Goal: Information Seeking & Learning: Learn about a topic

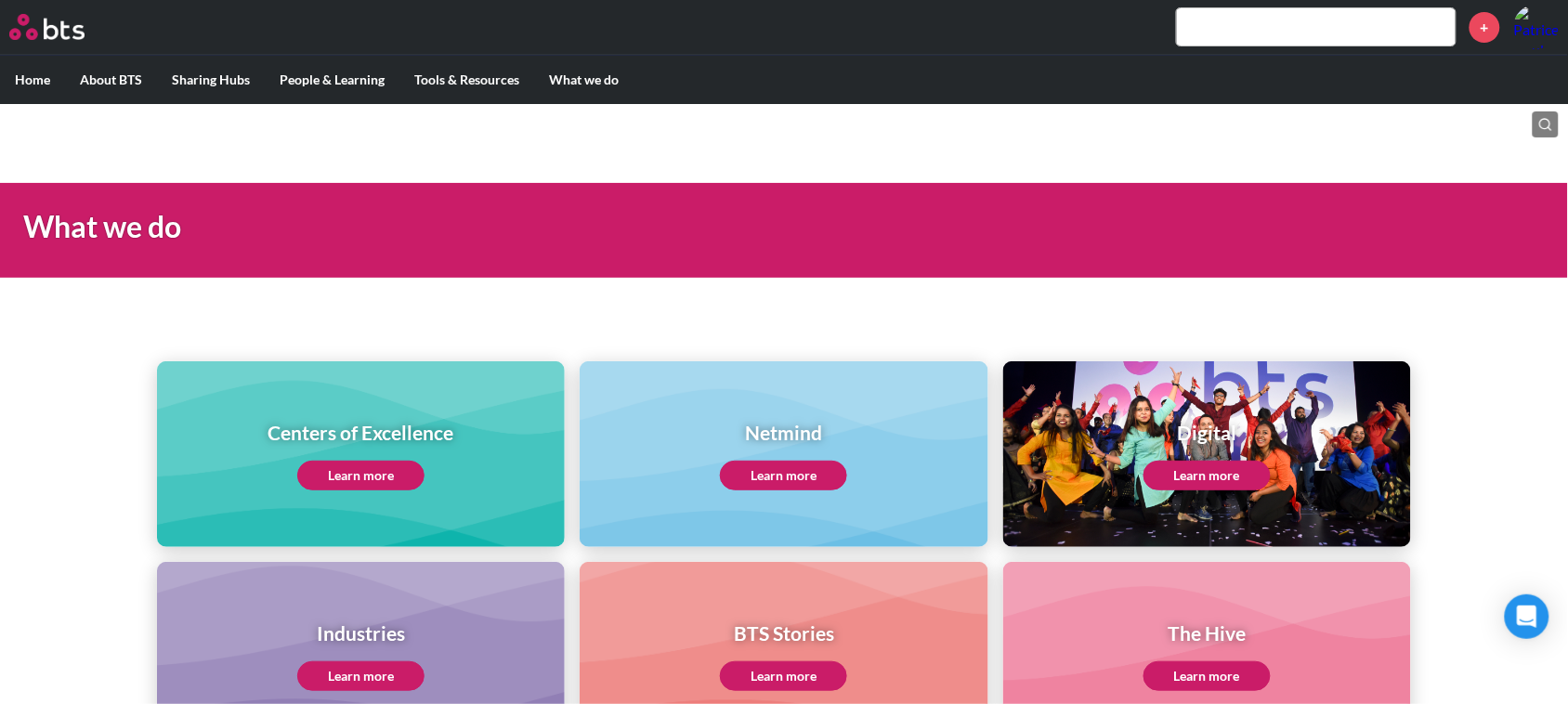
click at [383, 465] on link "Learn more" at bounding box center [361, 475] width 128 height 30
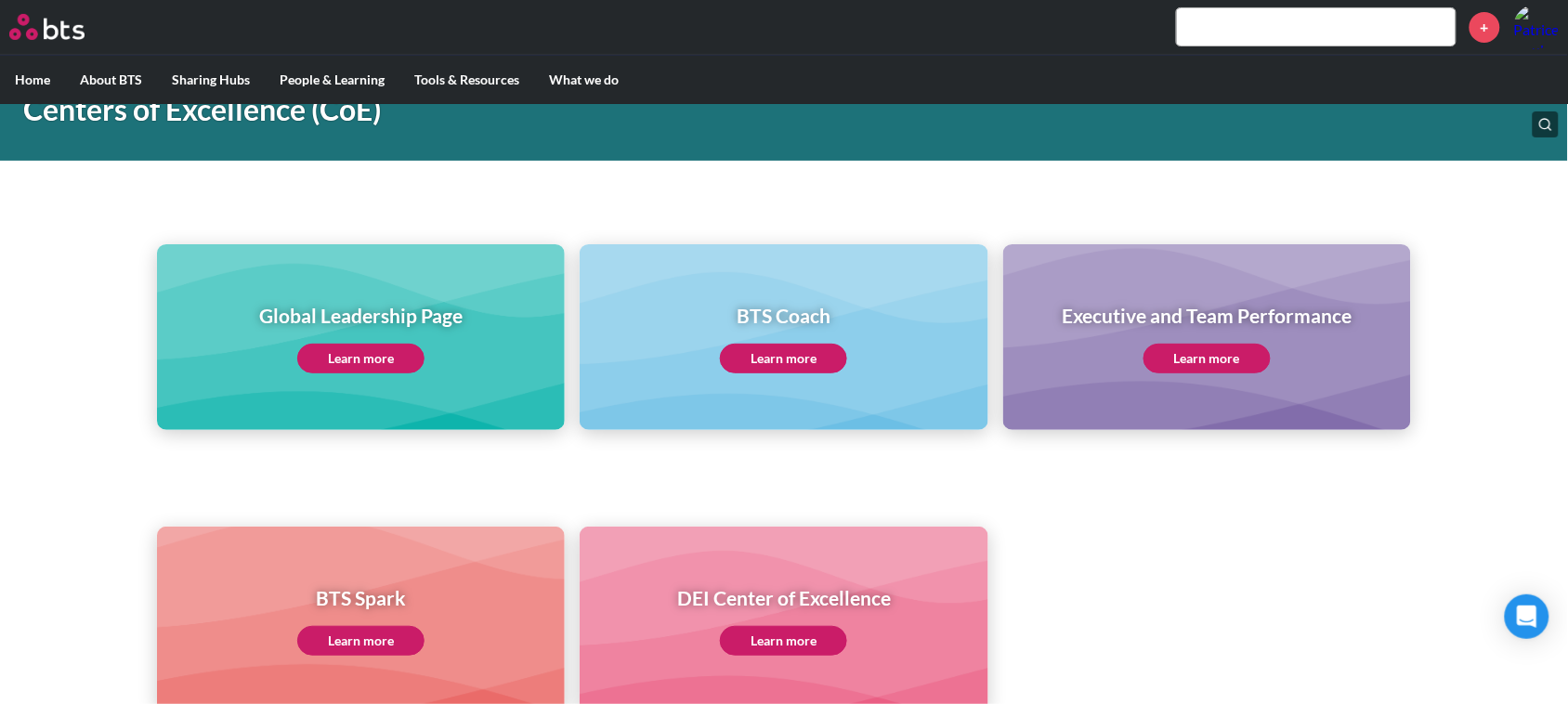
scroll to position [116, 0]
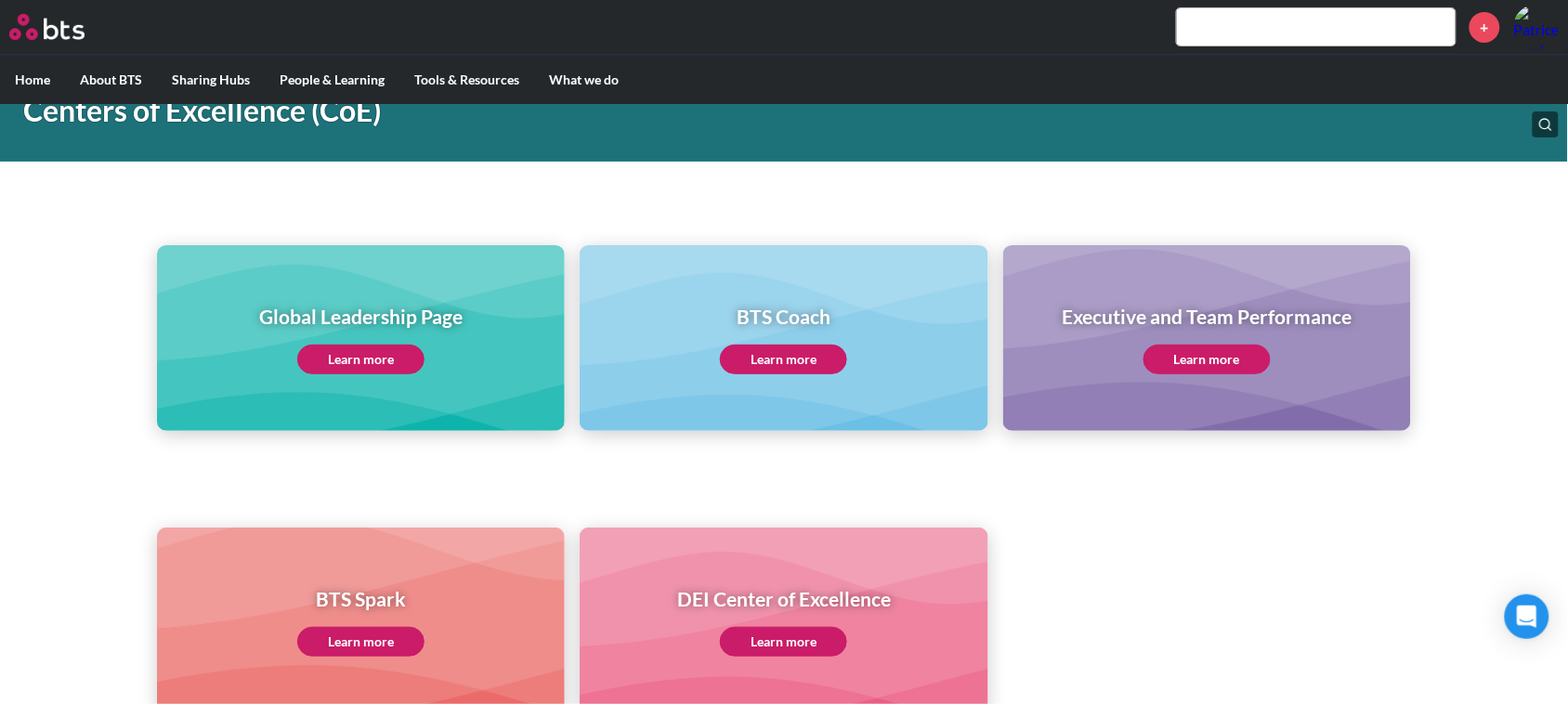
click at [376, 353] on link "Learn more" at bounding box center [361, 360] width 128 height 30
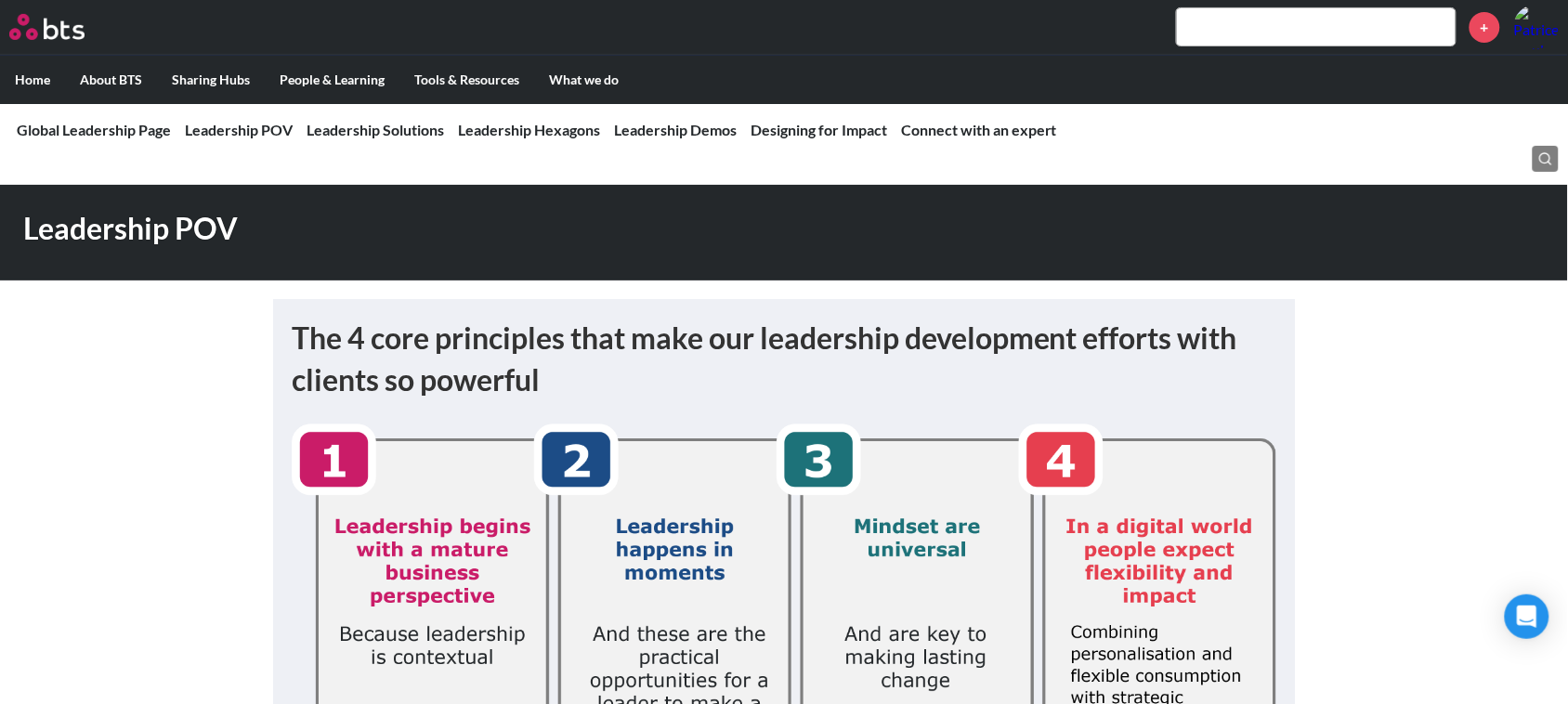
scroll to position [116, 0]
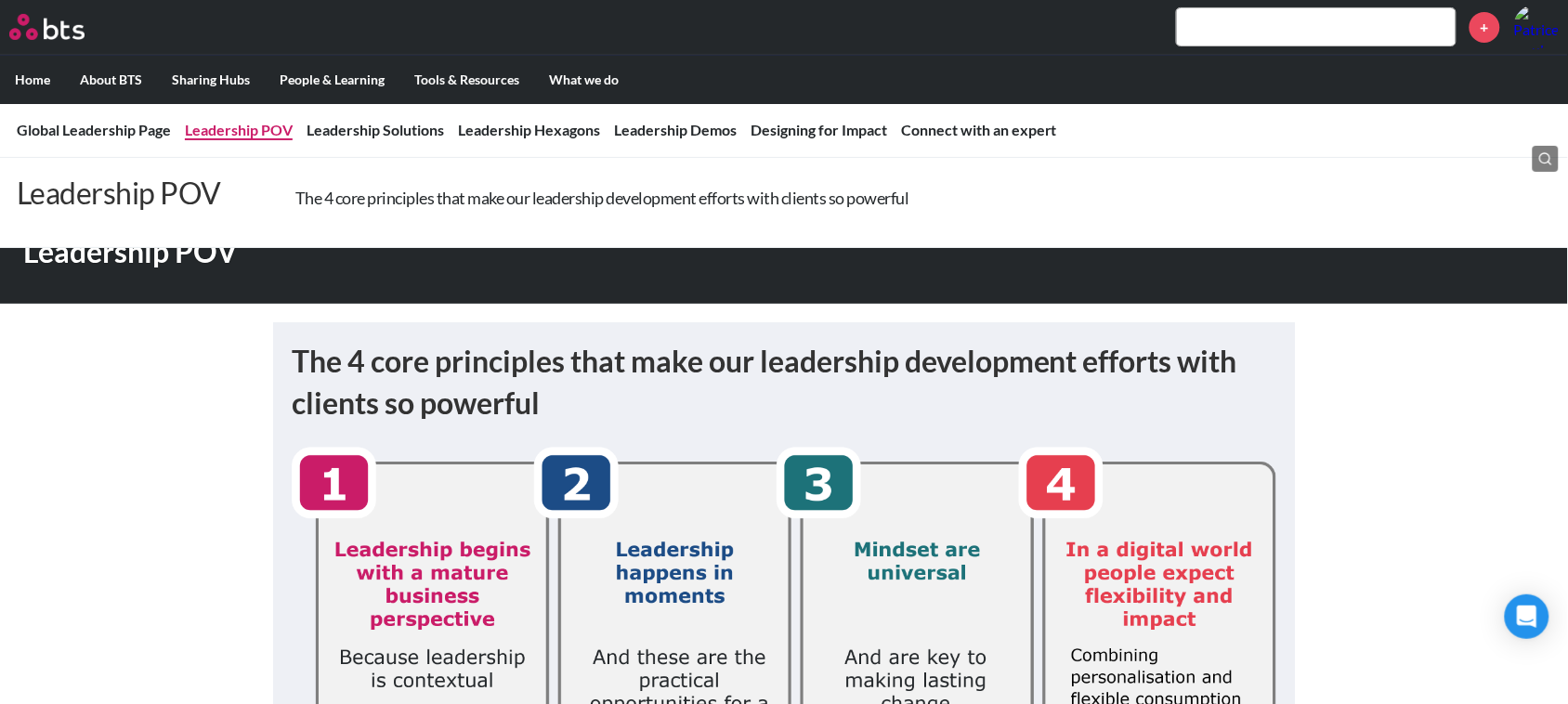
click at [249, 123] on link "Leadership POV" at bounding box center [238, 129] width 108 height 18
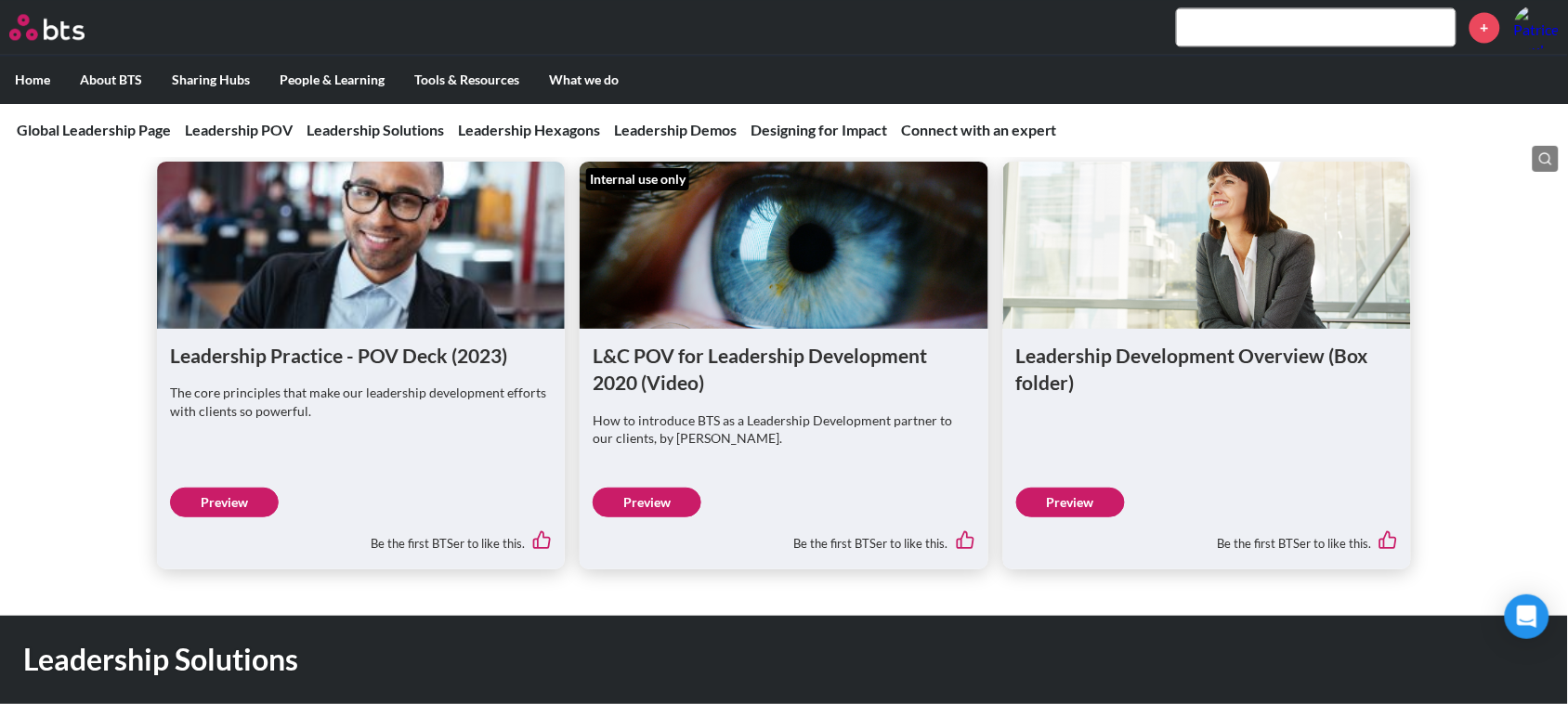
scroll to position [1253, 0]
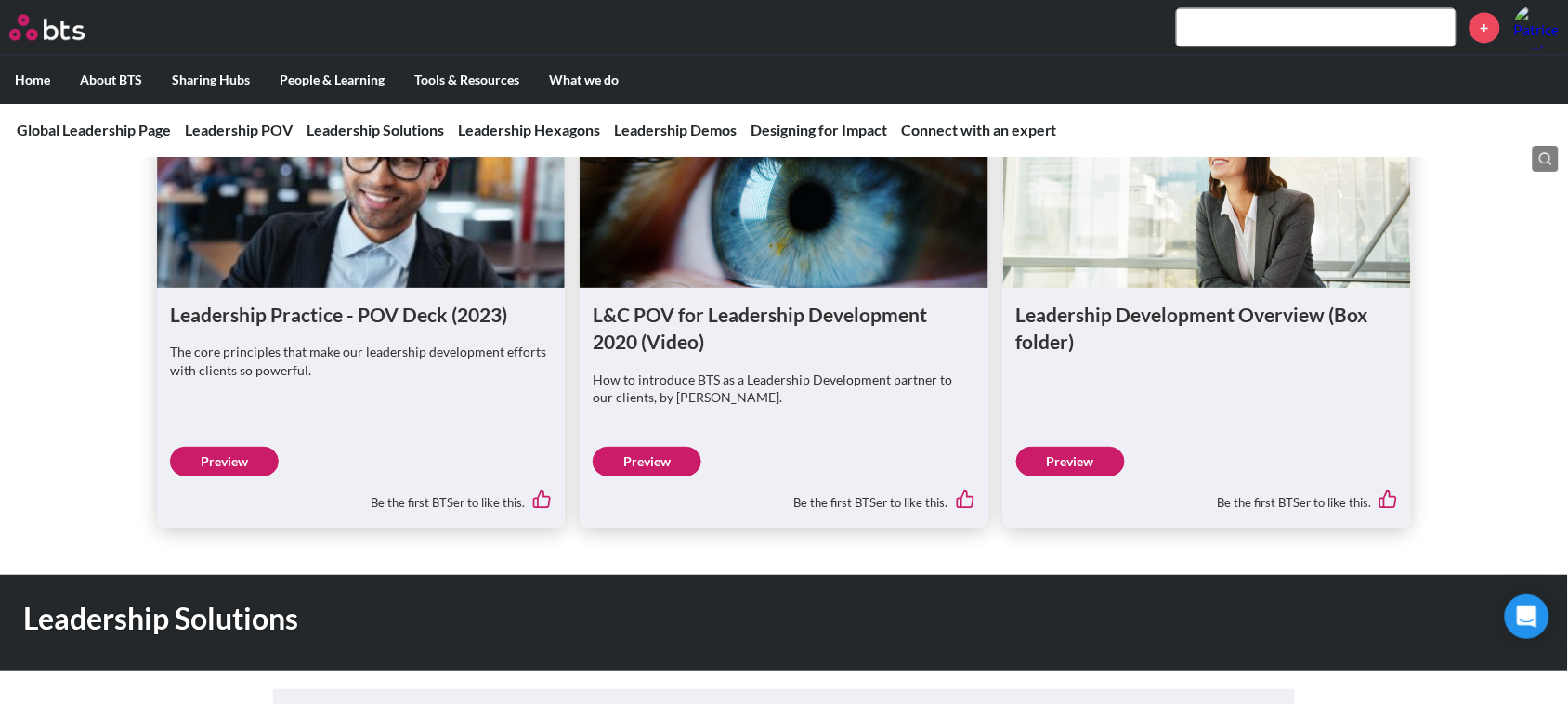
click at [238, 448] on link "Preview" at bounding box center [224, 462] width 109 height 30
click at [1076, 452] on link "Preview" at bounding box center [1071, 462] width 109 height 30
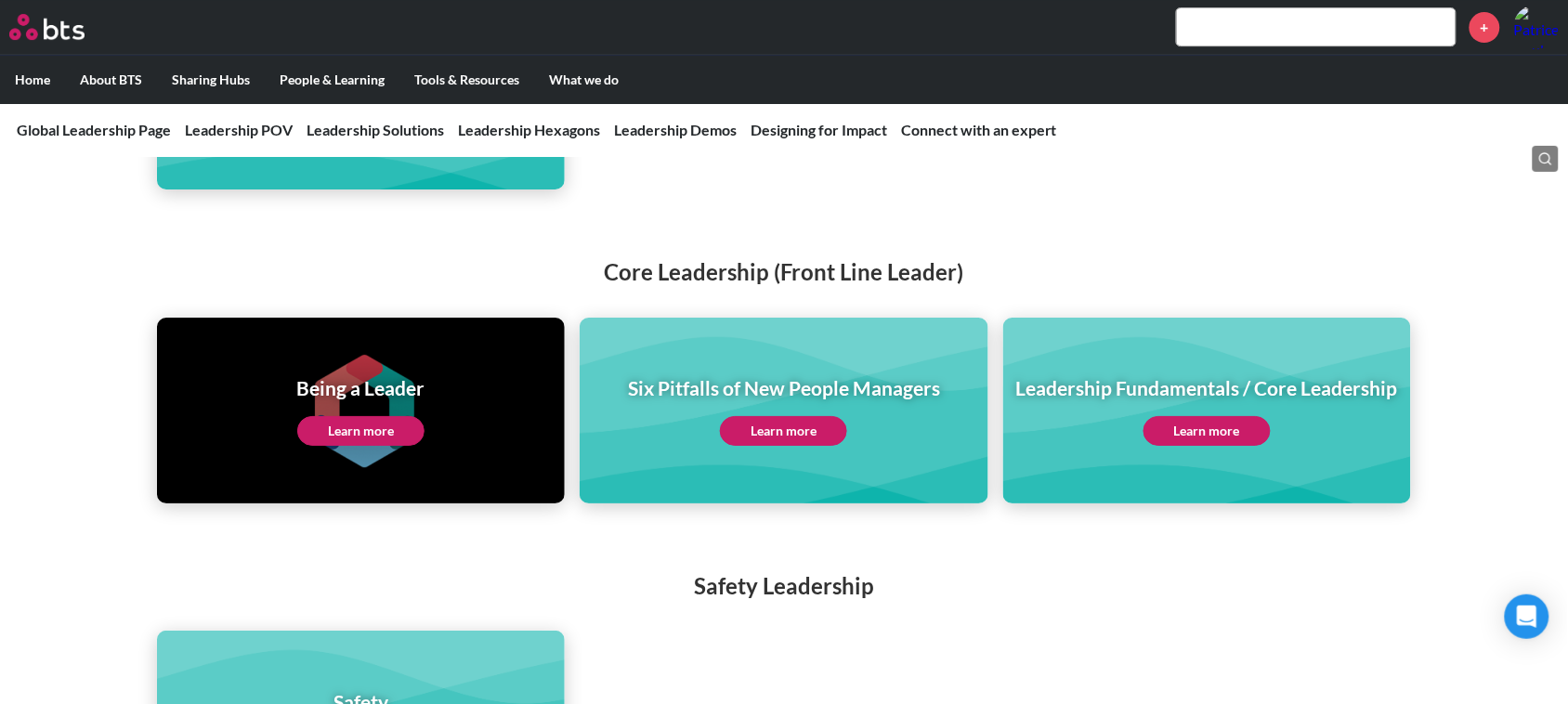
scroll to position [3924, 0]
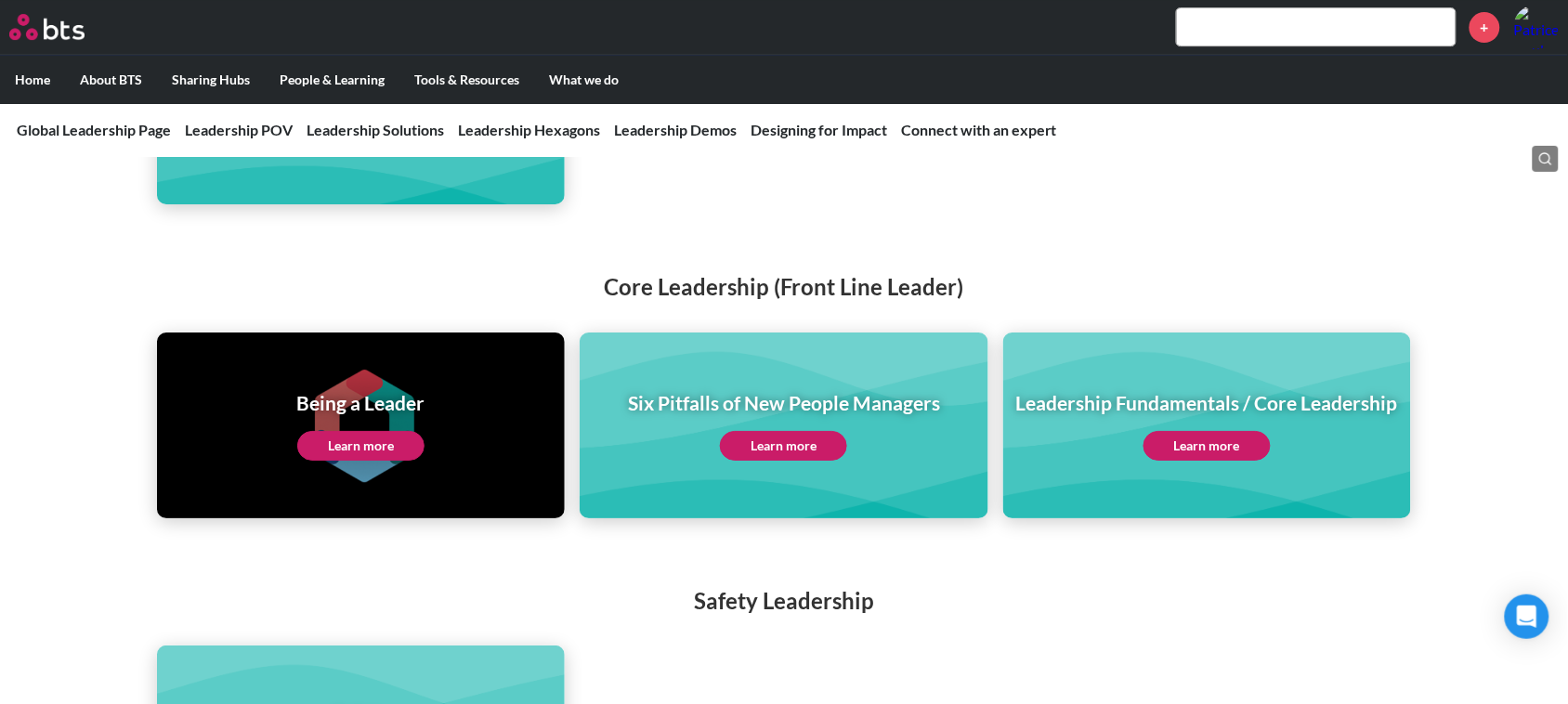
click at [773, 431] on link "Learn more" at bounding box center [784, 446] width 128 height 30
click at [1195, 431] on link "Learn more" at bounding box center [1208, 446] width 128 height 30
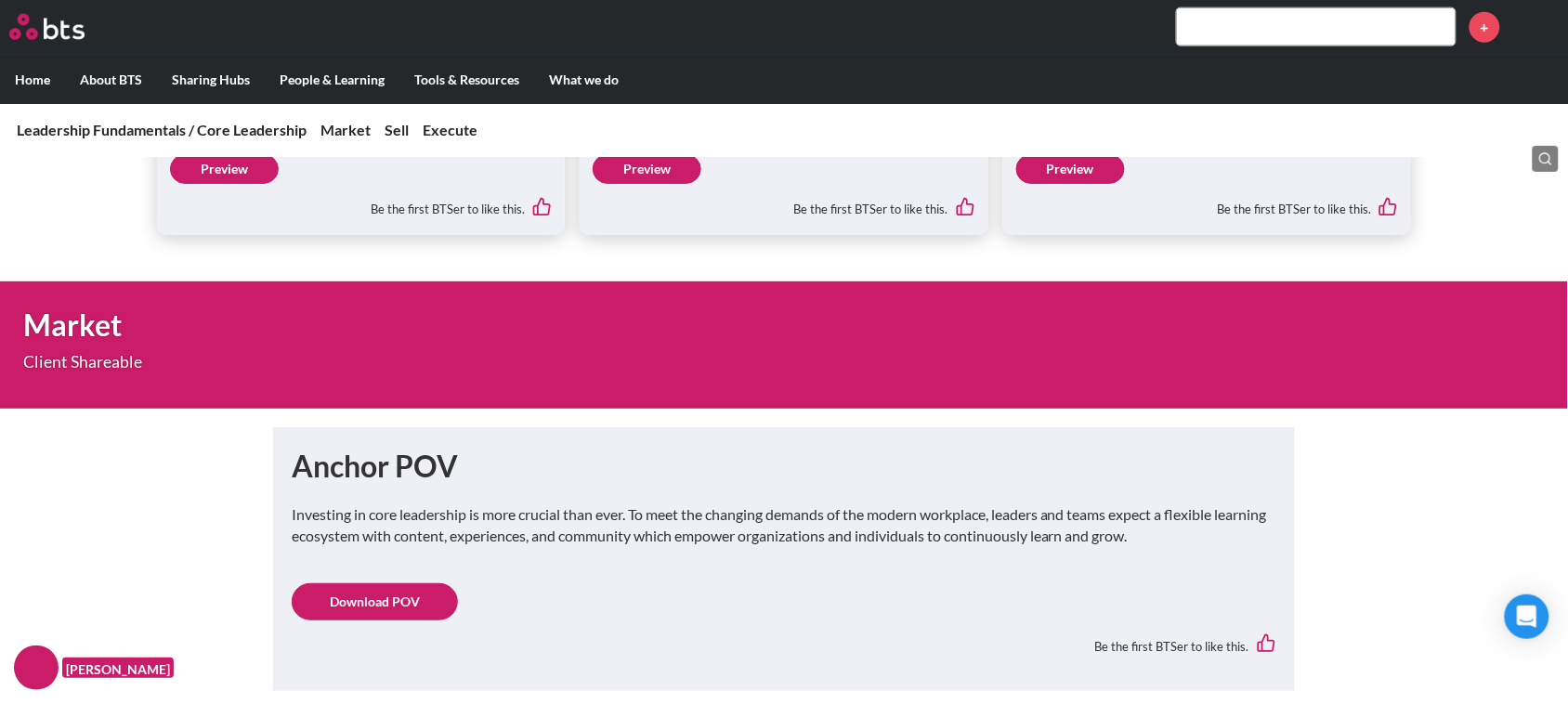
scroll to position [697, 0]
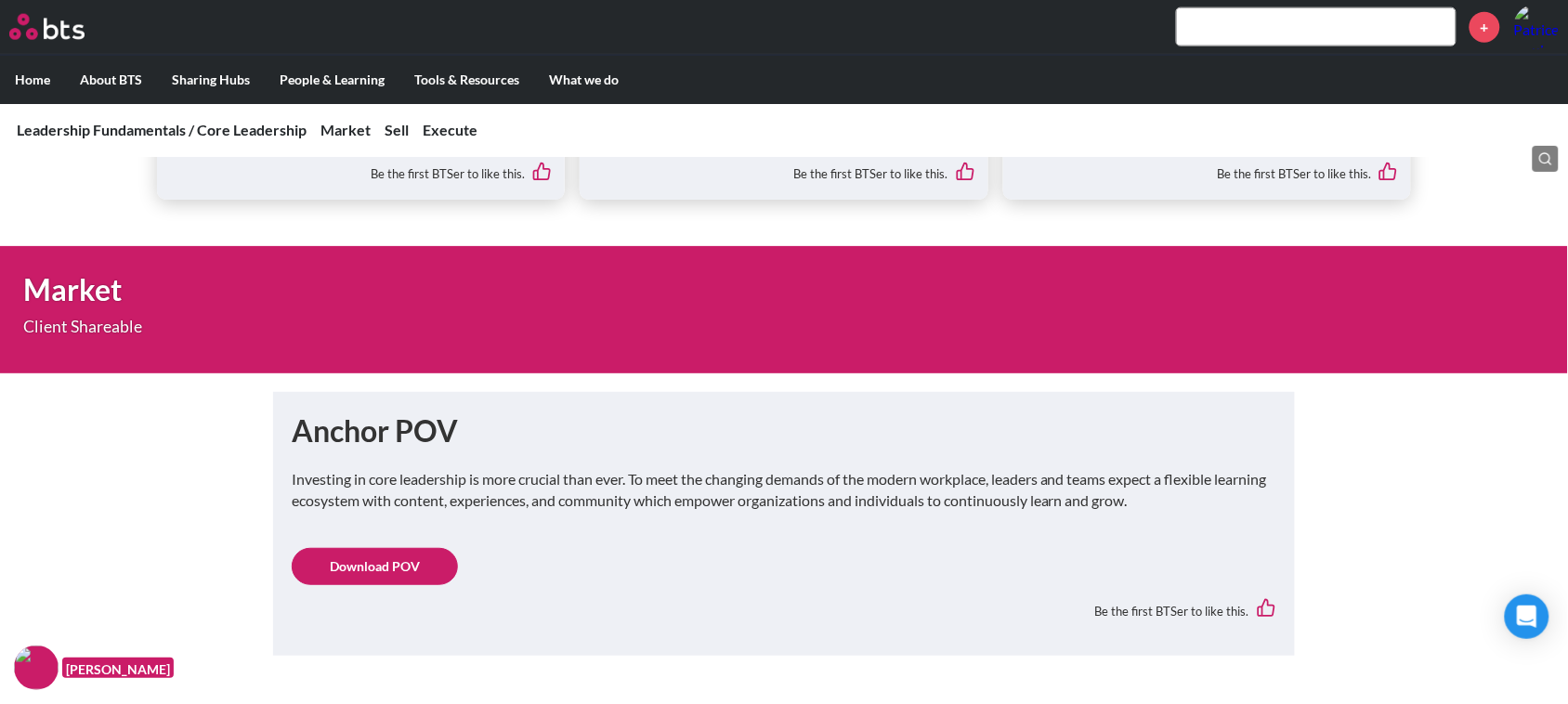
click at [376, 563] on link "Download POV" at bounding box center [374, 566] width 166 height 37
